Goal: Find specific page/section: Find specific page/section

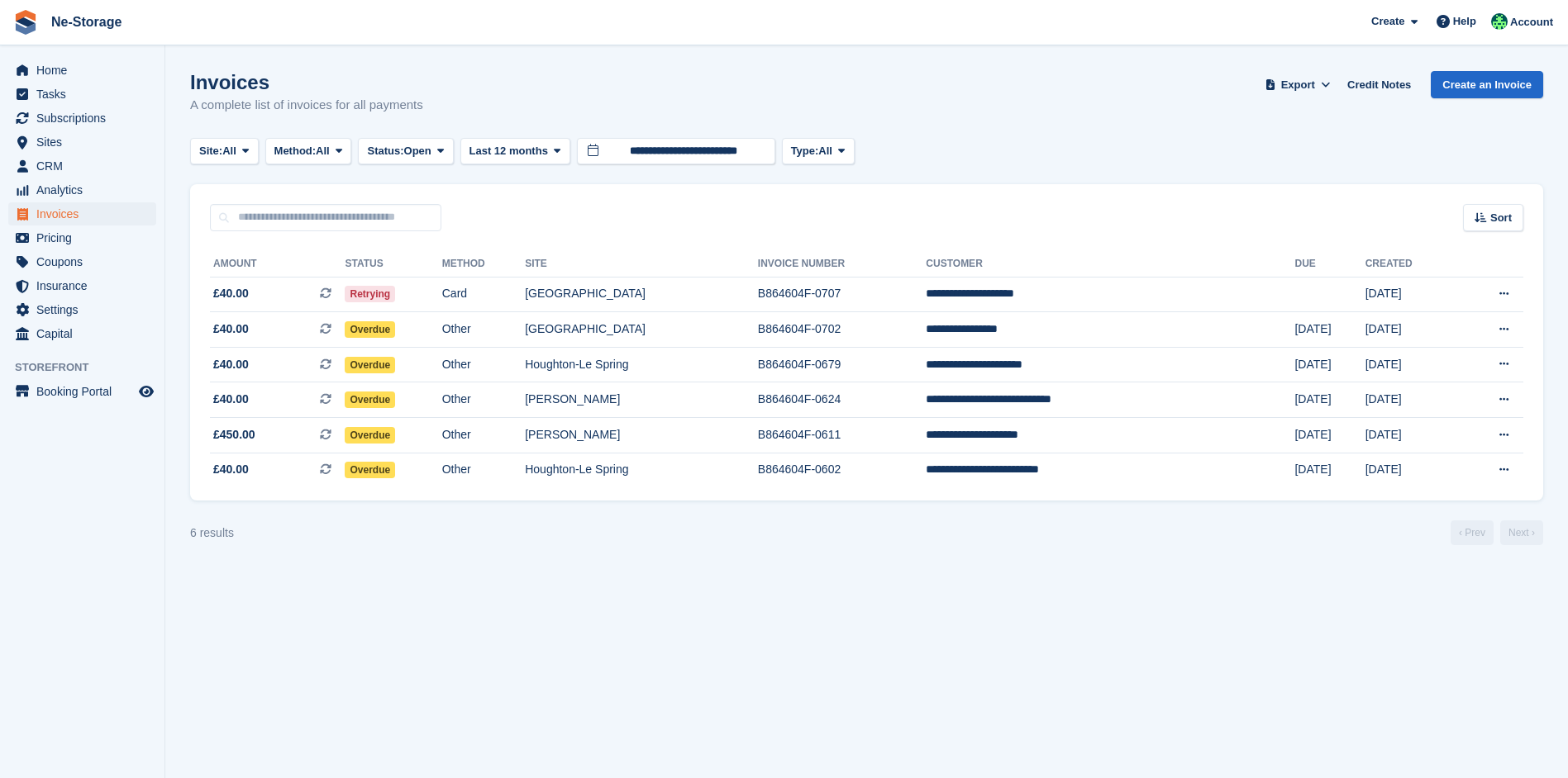
click at [37, 11] on img at bounding box center [26, 22] width 25 height 25
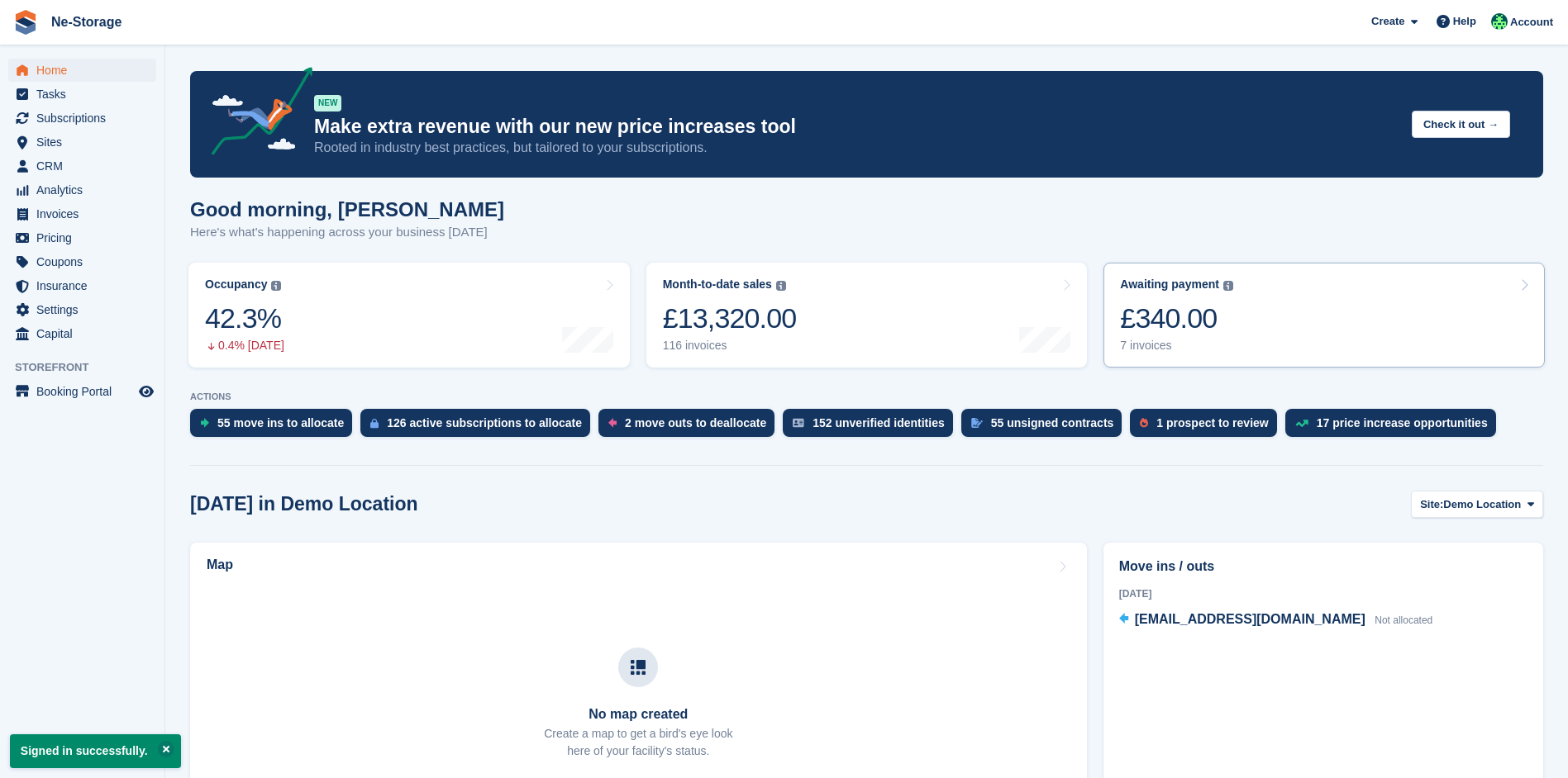
click at [1186, 294] on div "Awaiting payment The total outstanding balance on all open invoices. £340.00 7 …" at bounding box center [1176, 316] width 113 height 75
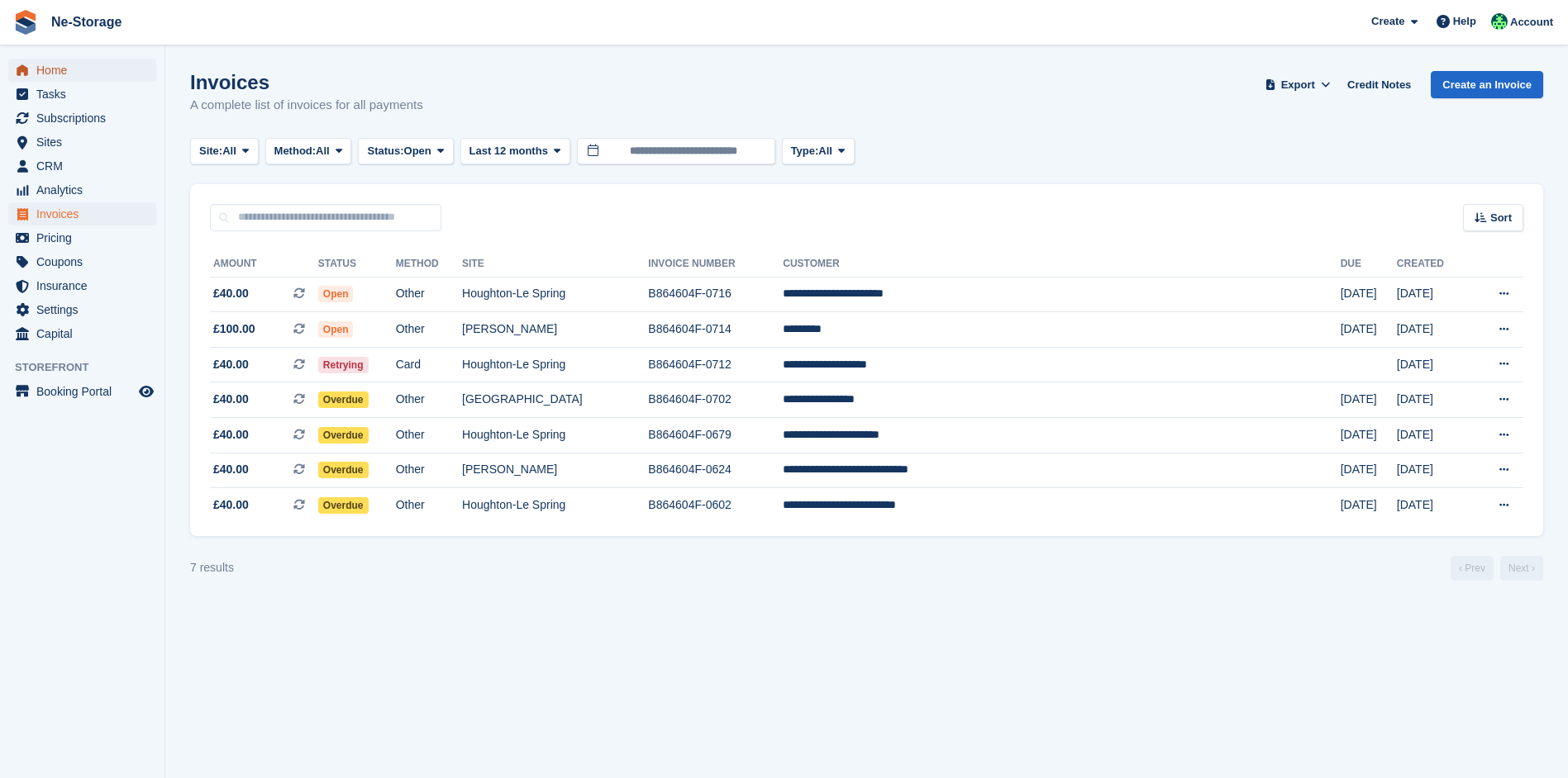
click at [87, 73] on span "Home" at bounding box center [86, 70] width 99 height 23
